Goal: Information Seeking & Learning: Check status

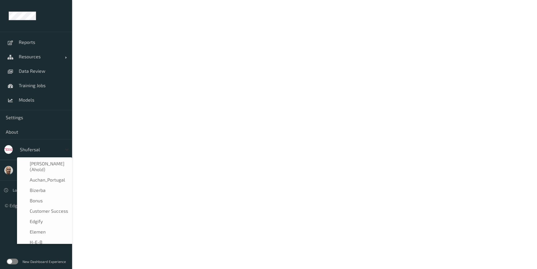
click at [68, 151] on icon at bounding box center [67, 150] width 6 height 6
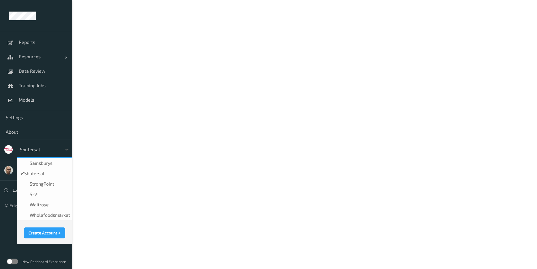
scroll to position [144, 0]
click at [46, 202] on span "waitrose" at bounding box center [39, 205] width 19 height 6
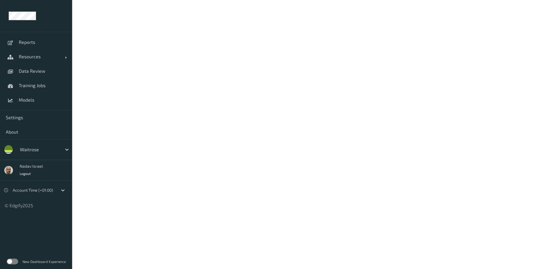
click at [17, 262] on label at bounding box center [13, 262] width 12 height 6
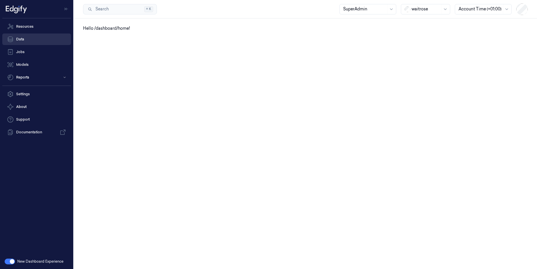
click at [29, 40] on link "Data" at bounding box center [36, 39] width 69 height 12
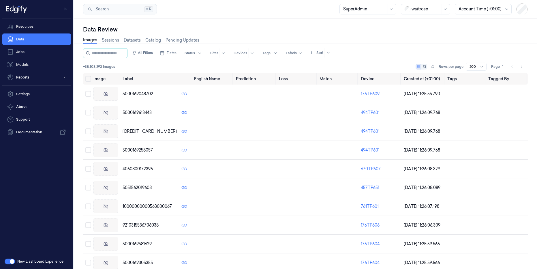
click at [113, 44] on div "Images Sessions Datasets Catalog Pending Updates" at bounding box center [141, 40] width 116 height 15
click at [113, 39] on link "Sessions" at bounding box center [110, 40] width 17 height 7
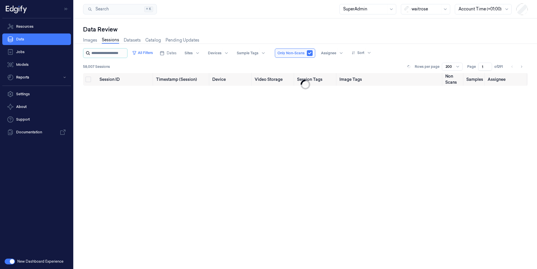
click at [110, 54] on input "string" at bounding box center [108, 52] width 35 height 9
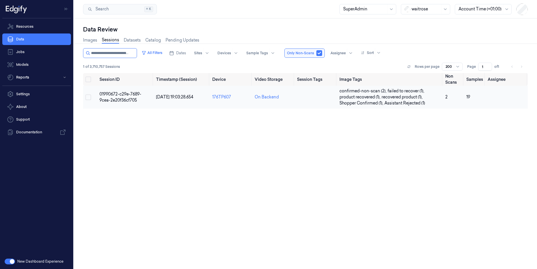
type input "**********"
click at [124, 98] on span "01990672-c29e-7689-9cea-2e20f36cf705" at bounding box center [121, 96] width 42 height 11
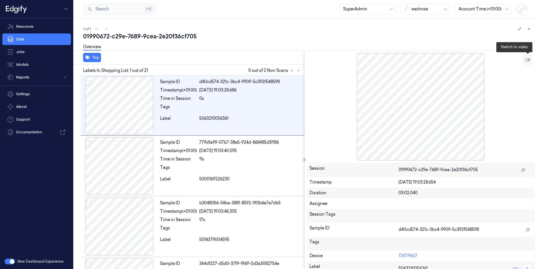
click at [529, 58] on icon at bounding box center [528, 60] width 4 height 4
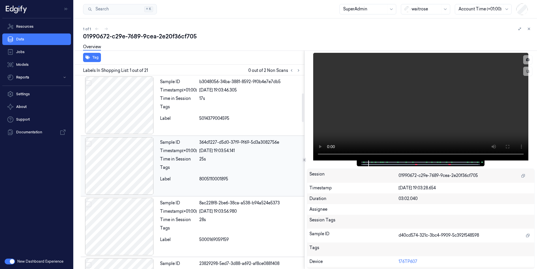
click at [118, 165] on div at bounding box center [119, 166] width 77 height 58
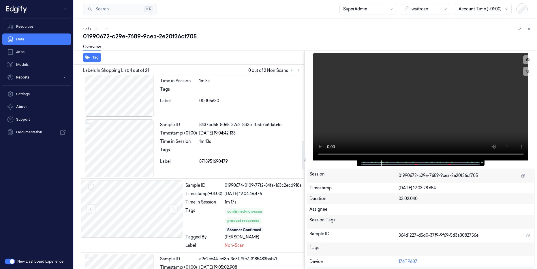
scroll to position [444, 0]
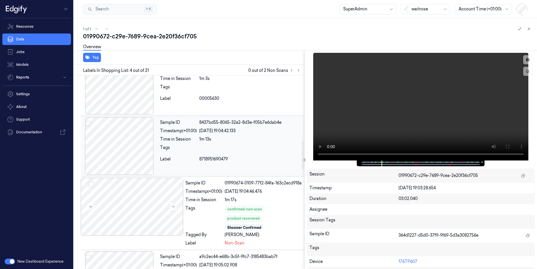
click at [126, 135] on div at bounding box center [119, 146] width 77 height 58
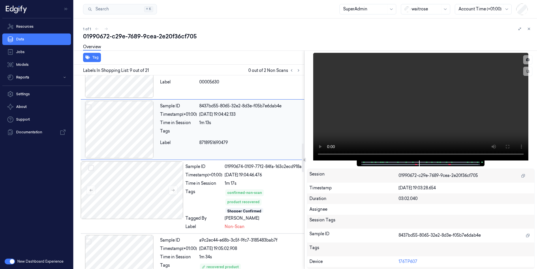
scroll to position [462, 0]
click at [121, 122] on div at bounding box center [119, 129] width 77 height 58
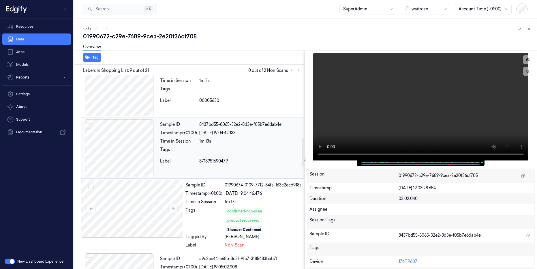
scroll to position [444, 0]
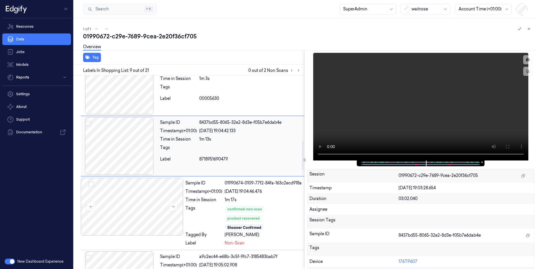
click at [100, 159] on div at bounding box center [119, 146] width 77 height 58
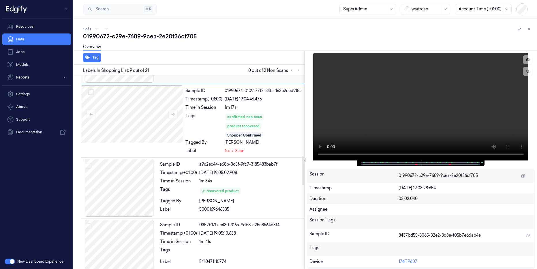
scroll to position [548, 0]
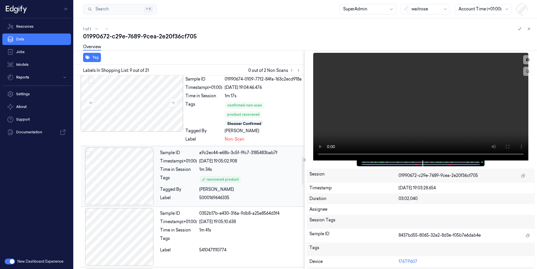
click at [124, 191] on div at bounding box center [119, 176] width 77 height 58
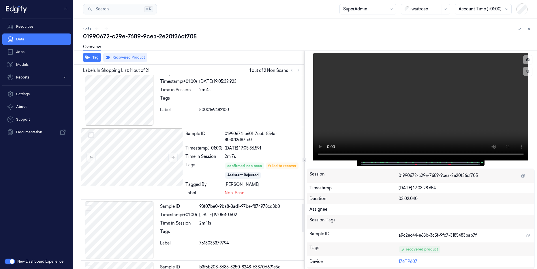
click at [124, 186] on div at bounding box center [132, 157] width 102 height 58
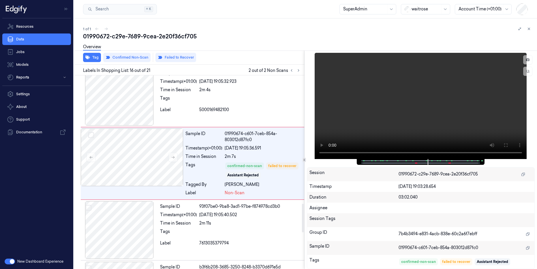
scroll to position [871, 0]
click at [129, 110] on div at bounding box center [119, 96] width 77 height 58
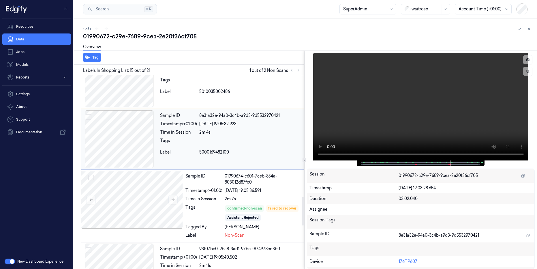
scroll to position [853, 0]
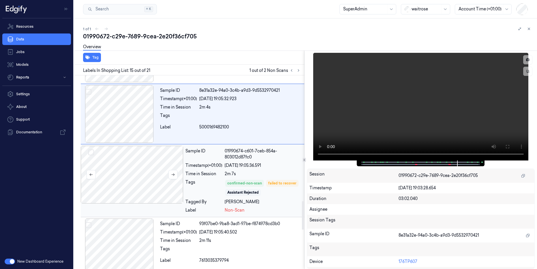
click at [141, 194] on div at bounding box center [132, 175] width 102 height 58
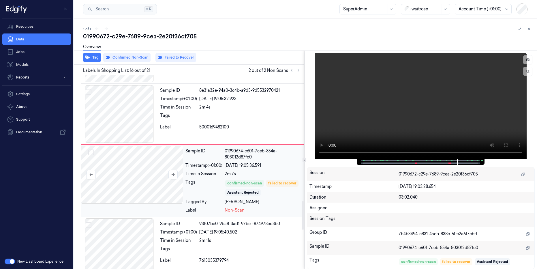
scroll to position [871, 0]
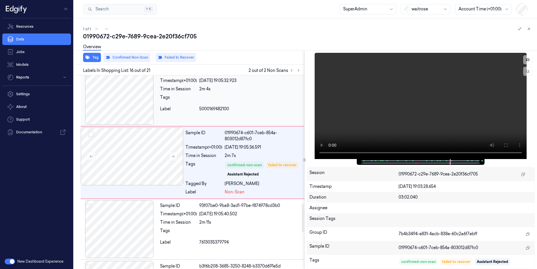
click at [117, 93] on div at bounding box center [119, 96] width 77 height 58
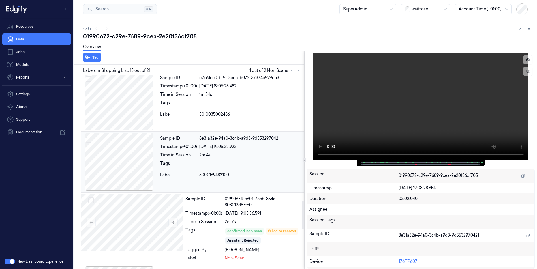
scroll to position [801, 0]
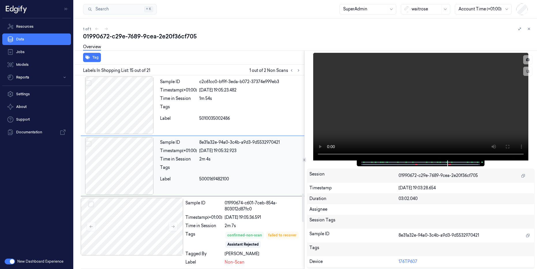
click at [131, 186] on div at bounding box center [119, 166] width 77 height 58
click at [128, 120] on div at bounding box center [119, 105] width 77 height 58
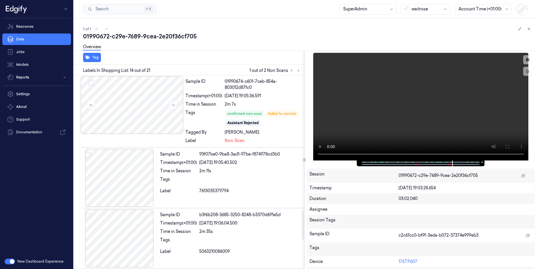
scroll to position [920, 0]
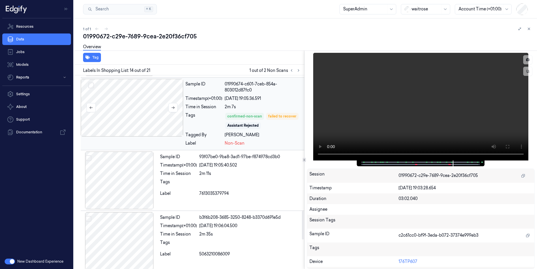
click at [116, 111] on div at bounding box center [132, 108] width 102 height 58
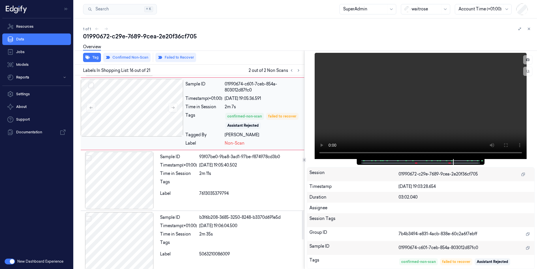
scroll to position [871, 0]
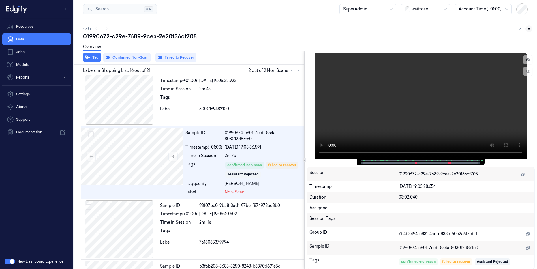
click at [529, 29] on icon at bounding box center [529, 29] width 4 height 4
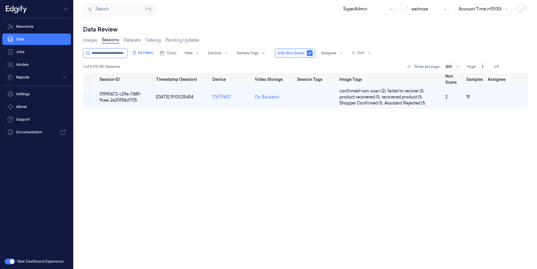
click at [408, 205] on div "Session ID Timestamp (Session) Device Video Storage Session Tags Image Tags Non…" at bounding box center [305, 168] width 445 height 191
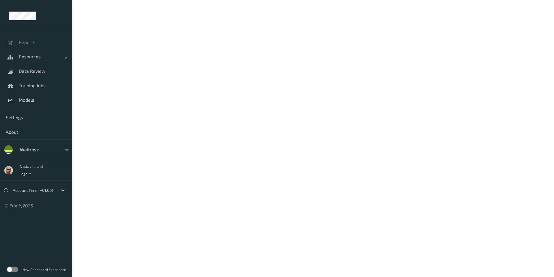
click at [19, 270] on div "New Dashboard Experience" at bounding box center [36, 269] width 72 height 15
click at [14, 269] on label at bounding box center [13, 269] width 12 height 6
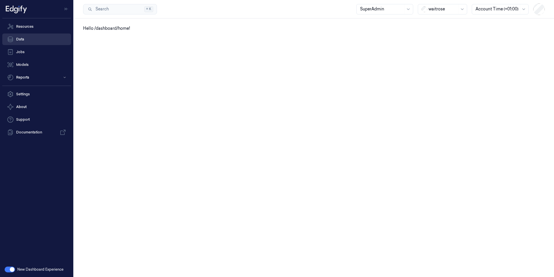
click at [36, 37] on link "Data" at bounding box center [36, 39] width 69 height 12
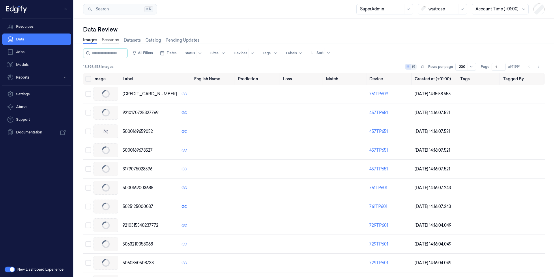
click at [114, 39] on link "Sessions" at bounding box center [110, 40] width 17 height 7
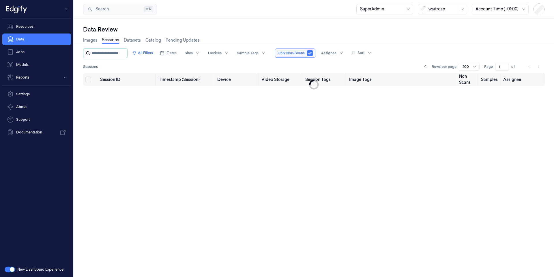
click at [117, 52] on input "string" at bounding box center [108, 52] width 35 height 9
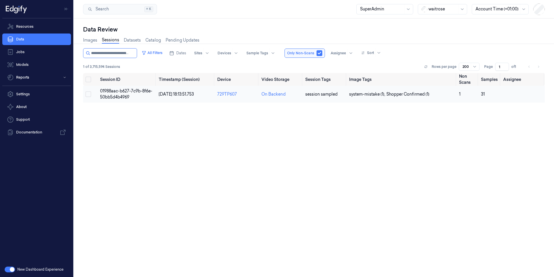
type input "**********"
click at [124, 96] on span "01988aac-b627-7c9b-8f6e-50bb5d4b4969" at bounding box center [126, 93] width 52 height 11
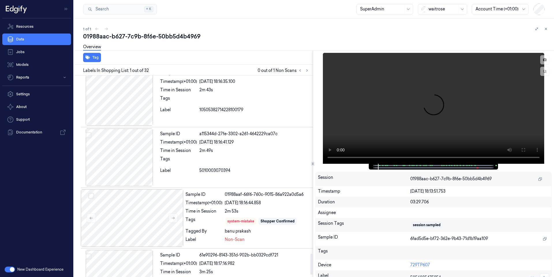
scroll to position [1740, 0]
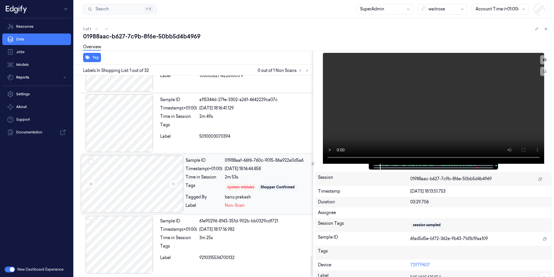
click at [201, 175] on div "Time in Session" at bounding box center [204, 177] width 37 height 6
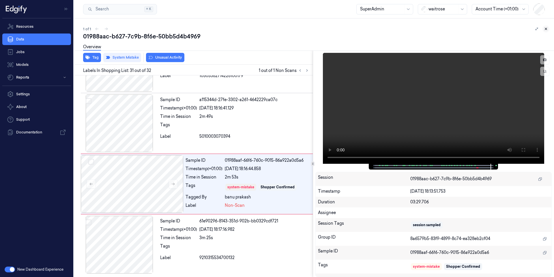
click at [546, 30] on icon at bounding box center [546, 29] width 4 height 4
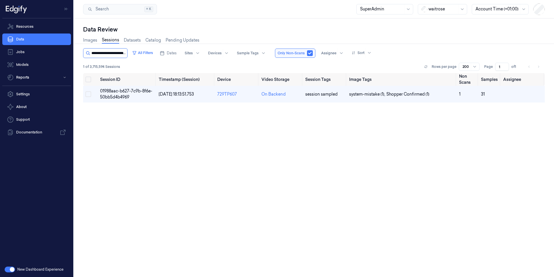
click at [121, 54] on input "string" at bounding box center [108, 52] width 35 height 9
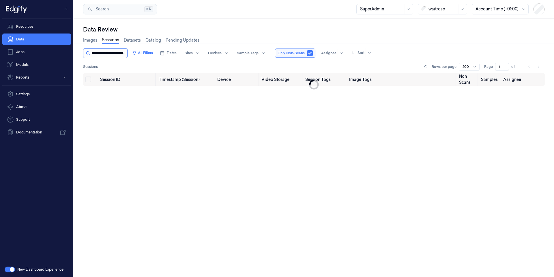
scroll to position [0, 25]
type input "**********"
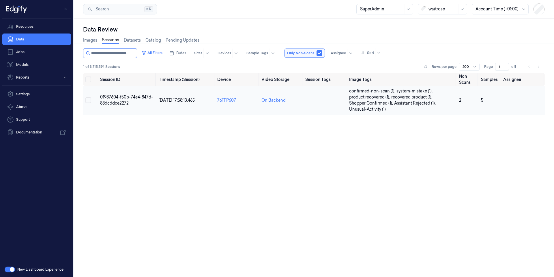
click at [119, 100] on td "01987604-f50b-74e4-847d-88dcddce2272" at bounding box center [127, 100] width 59 height 29
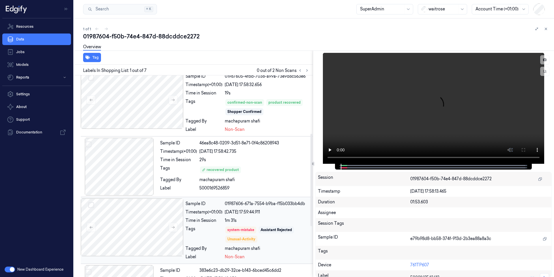
scroll to position [139, 0]
